Goal: Task Accomplishment & Management: Manage account settings

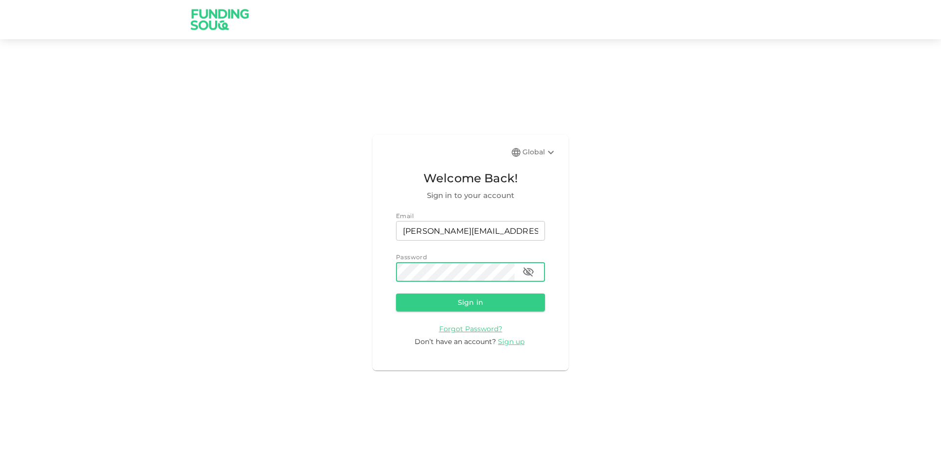
click at [396, 294] on button "Sign in" at bounding box center [470, 303] width 149 height 18
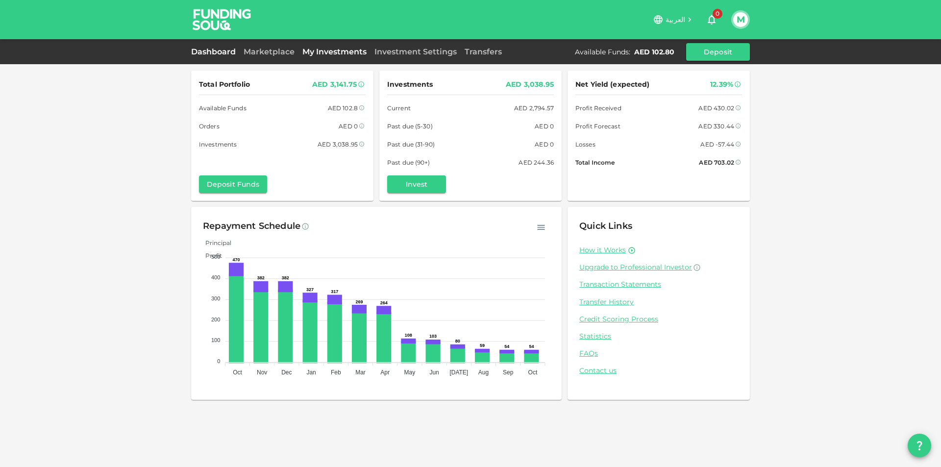
click at [318, 55] on link "My Investments" at bounding box center [335, 51] width 72 height 9
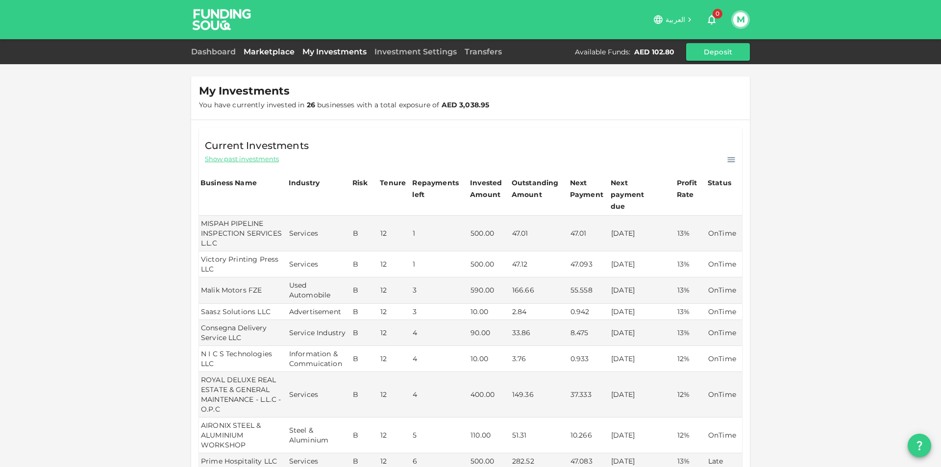
click at [265, 56] on div "Dashboard Marketplace My Investments Investment Settings Transfers Available Fu…" at bounding box center [470, 52] width 559 height 18
click at [264, 52] on link "Marketplace" at bounding box center [269, 51] width 59 height 9
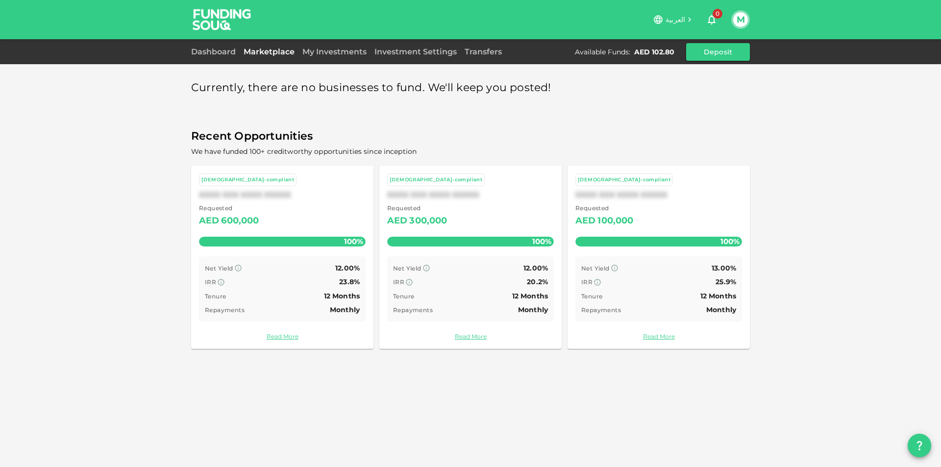
click at [728, 17] on div "العربية 0 M" at bounding box center [501, 20] width 497 height 20
click at [737, 21] on button "M" at bounding box center [740, 19] width 15 height 15
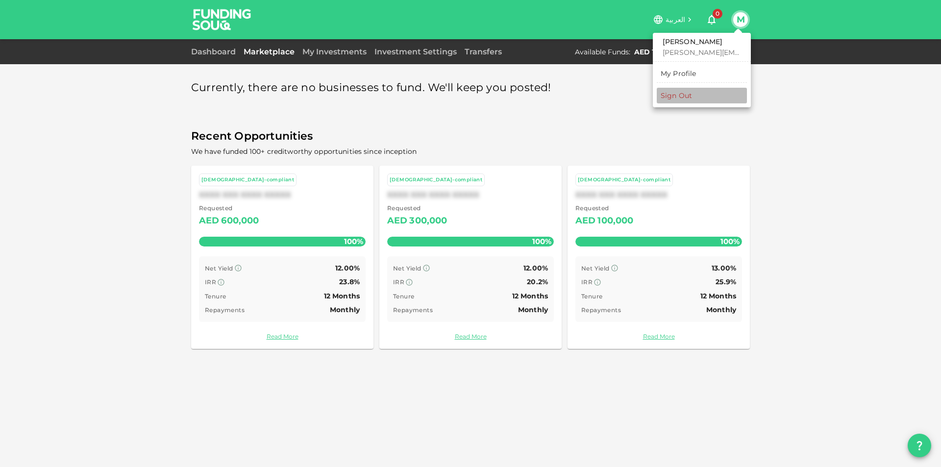
click at [711, 100] on li "Sign Out" at bounding box center [702, 96] width 90 height 16
